Goal: Find specific page/section: Find specific page/section

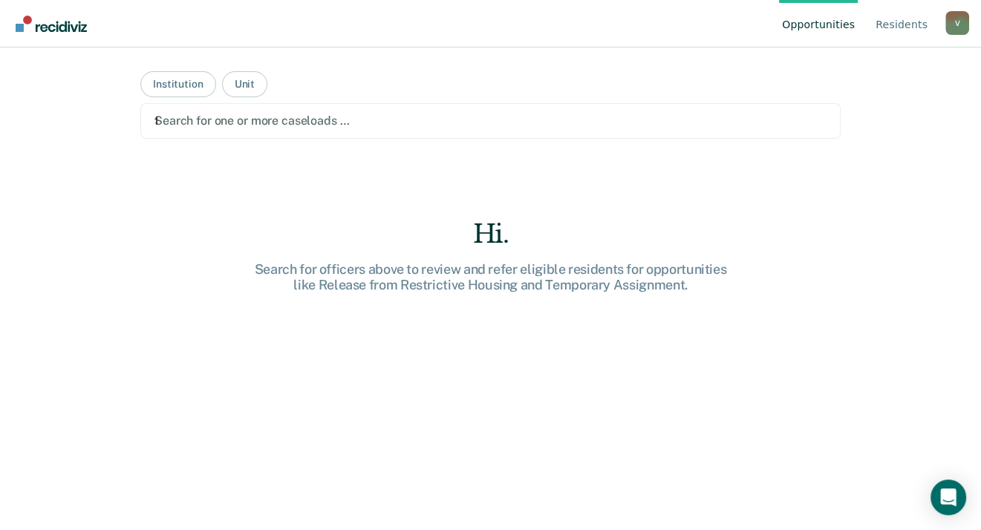
type input "farm"
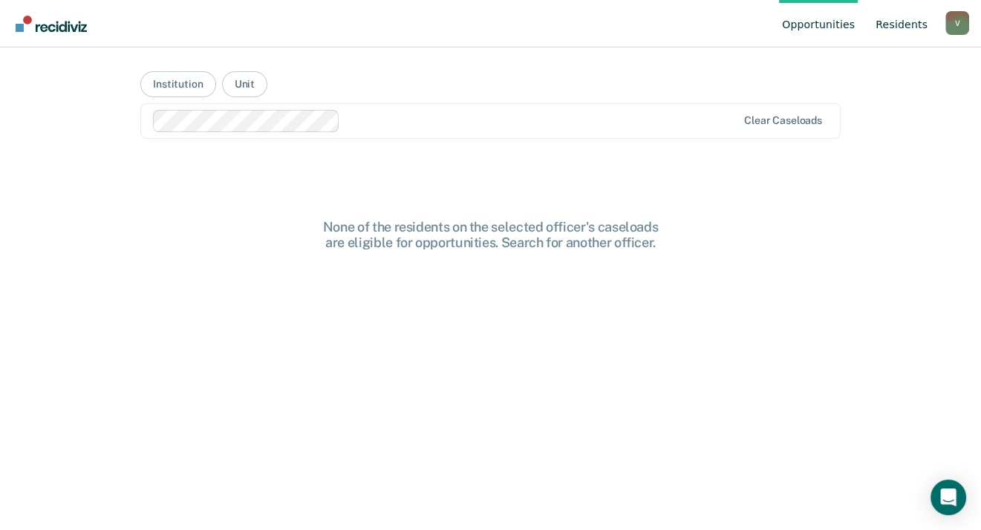
click at [900, 28] on link "Resident s" at bounding box center [901, 24] width 58 height 48
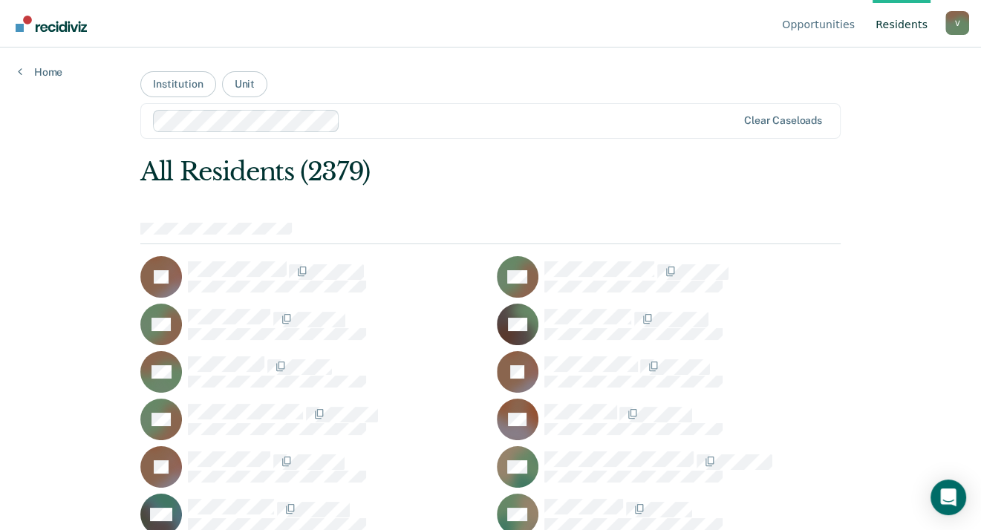
scroll to position [18060, 0]
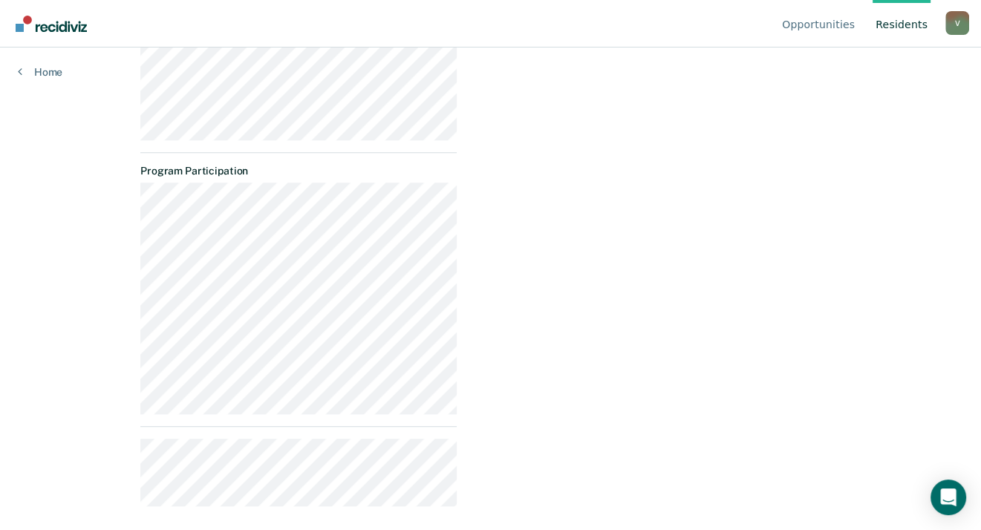
scroll to position [895, 0]
